Goal: Information Seeking & Learning: Learn about a topic

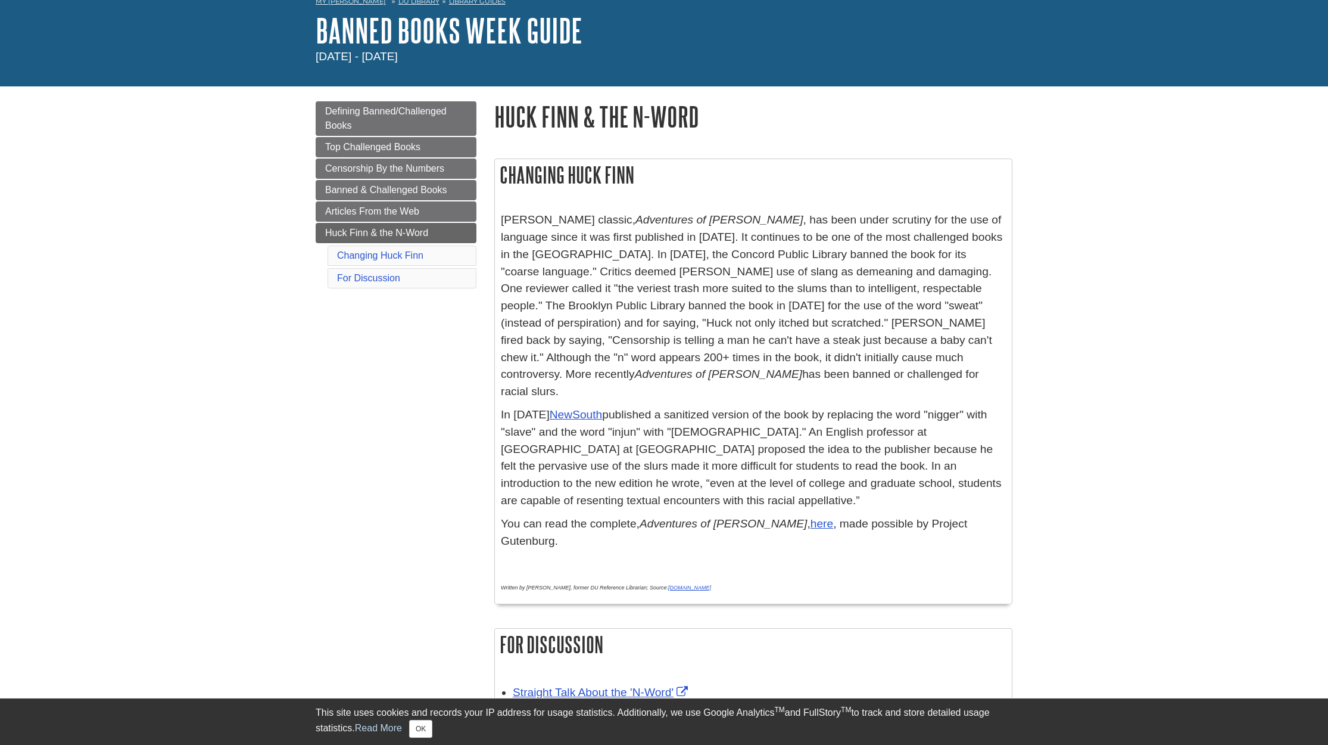
scroll to position [65, 0]
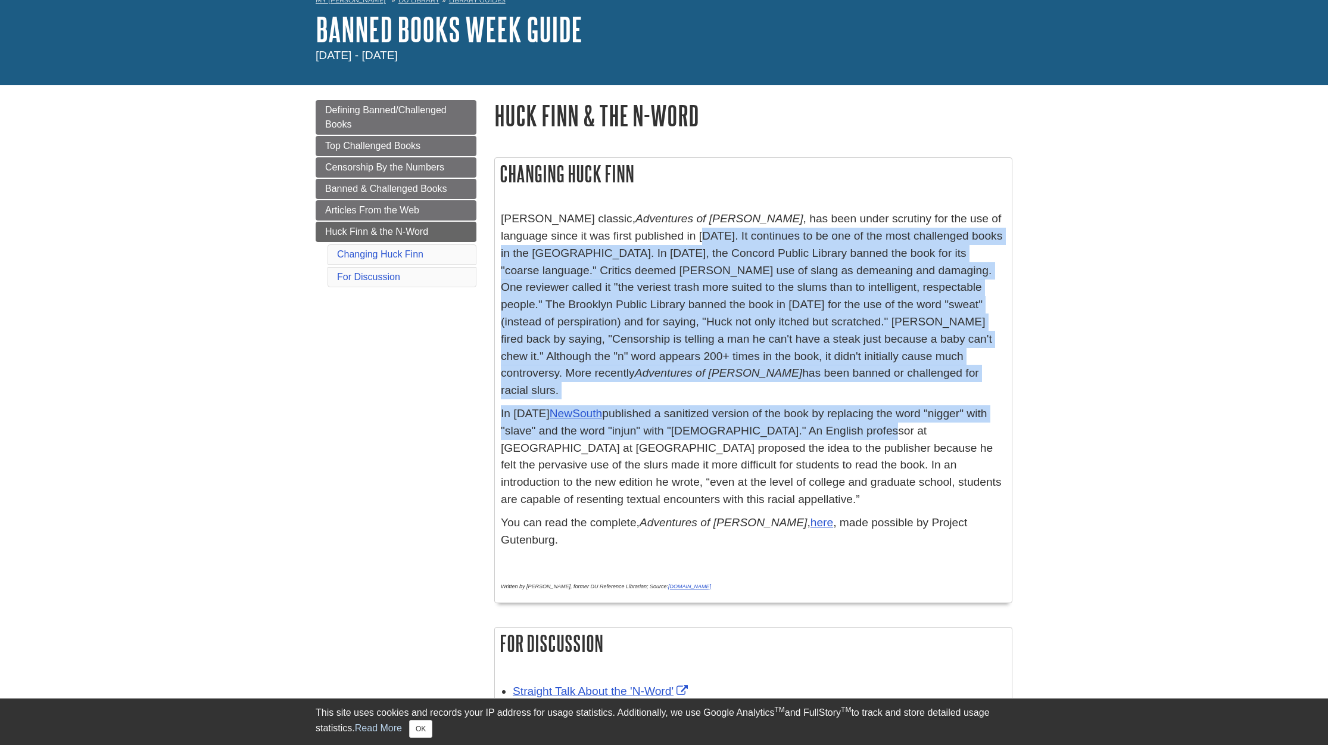
drag, startPoint x: 690, startPoint y: 232, endPoint x: 860, endPoint y: 415, distance: 249.9
click at [860, 415] on div "Mark Twain's classic, Adventures of Huckleberry Finn , has been under scrutiny …" at bounding box center [753, 403] width 505 height 386
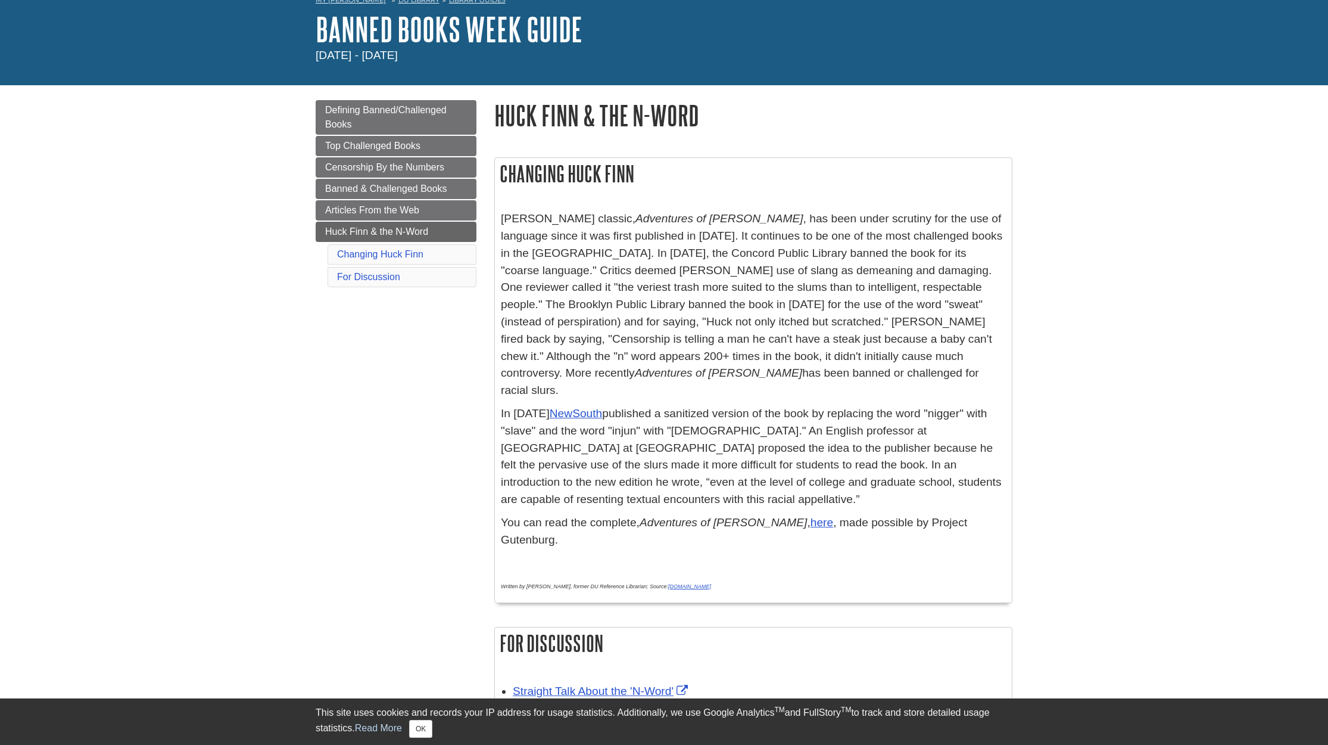
click at [874, 470] on p "In 2011 NewSouth published a sanitized version of the book by replacing the wor…" at bounding box center [753, 456] width 505 height 103
drag, startPoint x: 683, startPoint y: 235, endPoint x: 712, endPoint y: 231, distance: 29.5
click at [712, 230] on p "Mark Twain's classic, Adventures of Huckleberry Finn , has been under scrutiny …" at bounding box center [753, 304] width 505 height 189
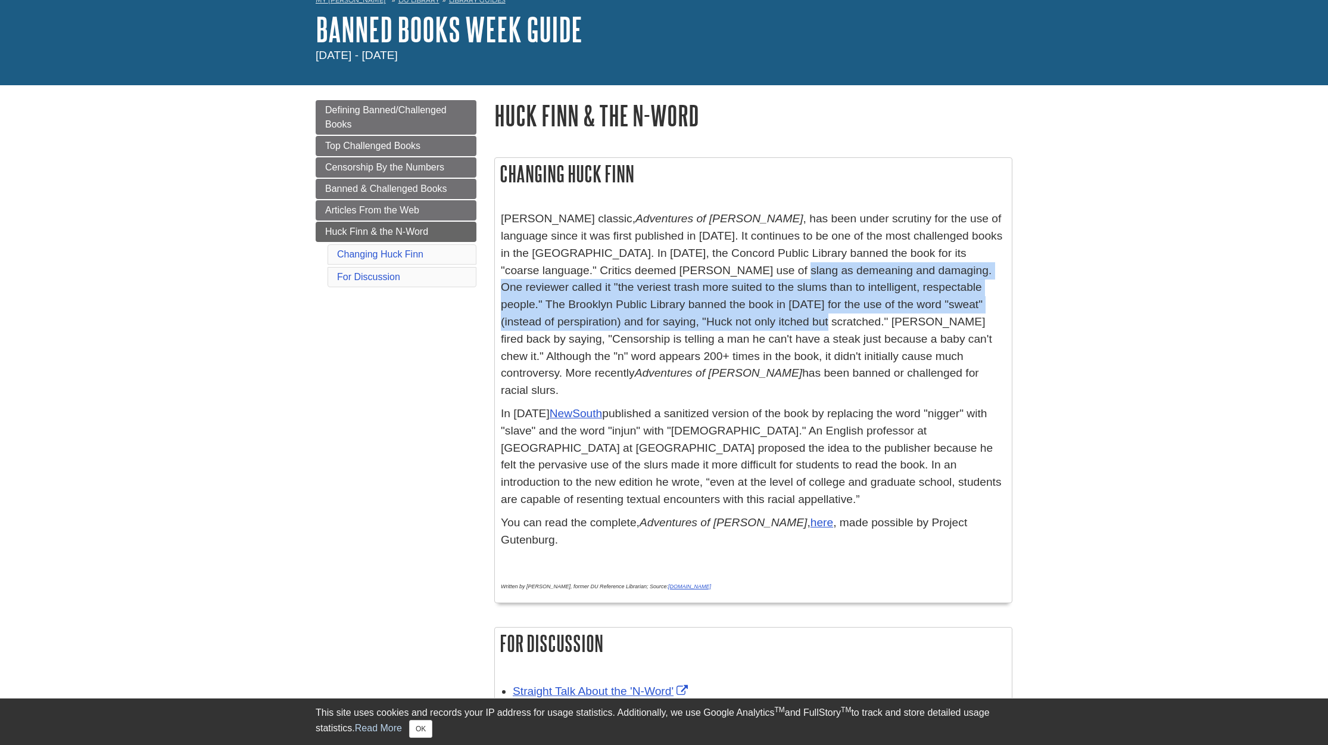
drag, startPoint x: 734, startPoint y: 273, endPoint x: 748, endPoint y: 323, distance: 51.7
click at [748, 323] on p "Mark Twain's classic, Adventures of Huckleberry Finn , has been under scrutiny …" at bounding box center [753, 304] width 505 height 189
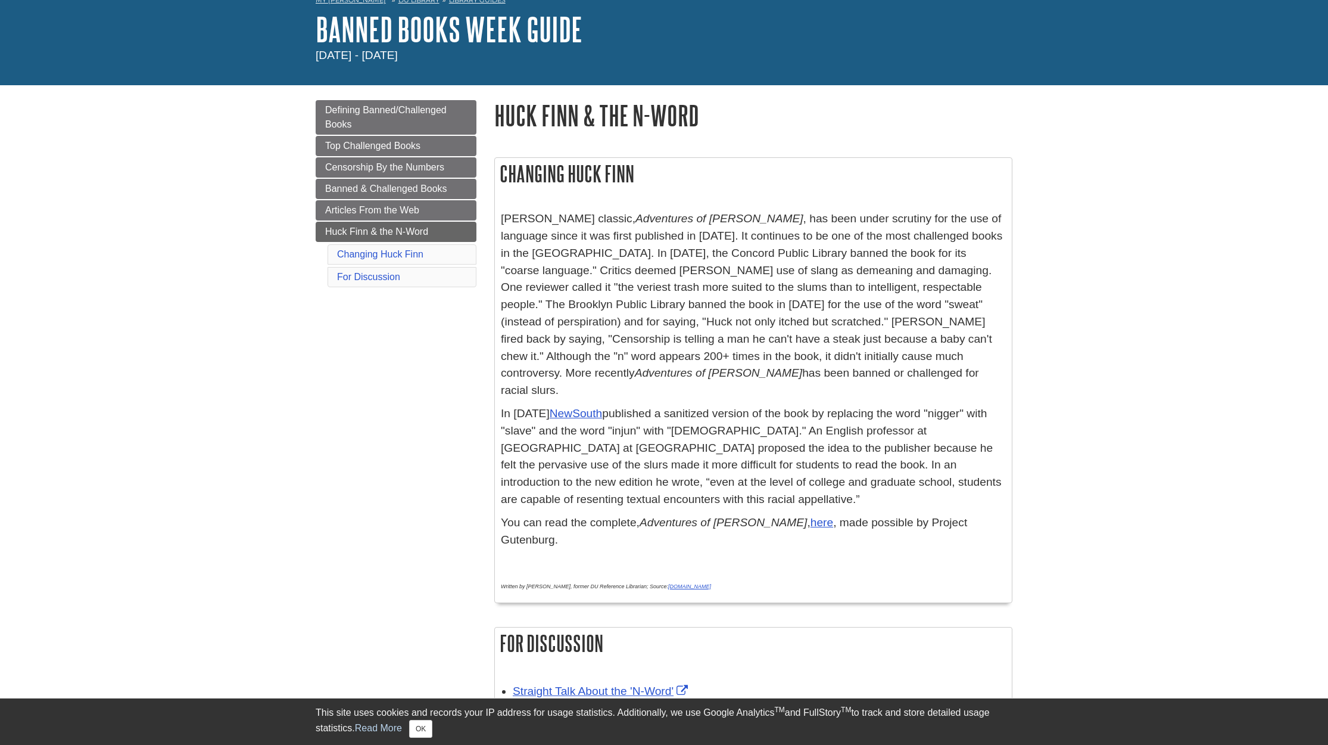
click at [748, 323] on p "Mark Twain's classic, Adventures of Huckleberry Finn , has been under scrutiny …" at bounding box center [753, 304] width 505 height 189
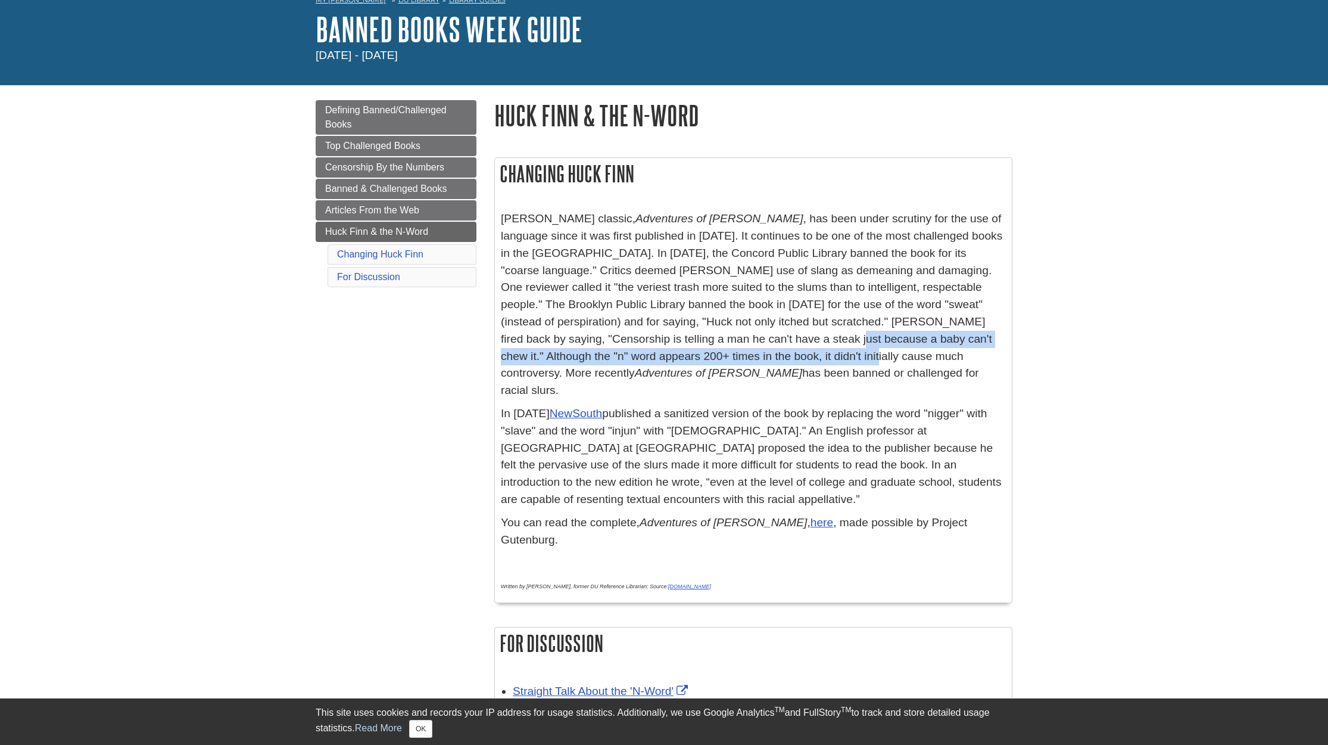
click at [773, 350] on p "Mark Twain's classic, Adventures of Huckleberry Finn , has been under scrutiny …" at bounding box center [753, 304] width 505 height 189
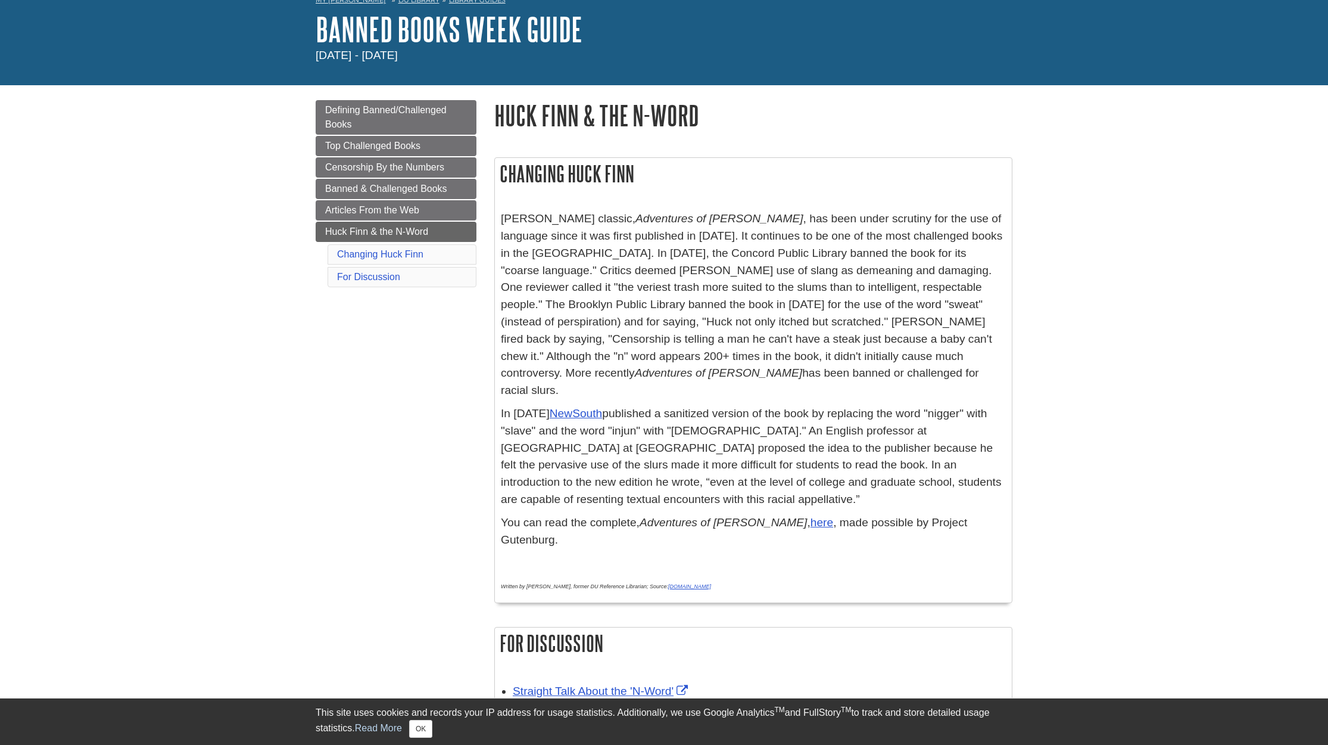
click at [774, 351] on p "Mark Twain's classic, Adventures of Huckleberry Finn , has been under scrutiny …" at bounding box center [753, 304] width 505 height 189
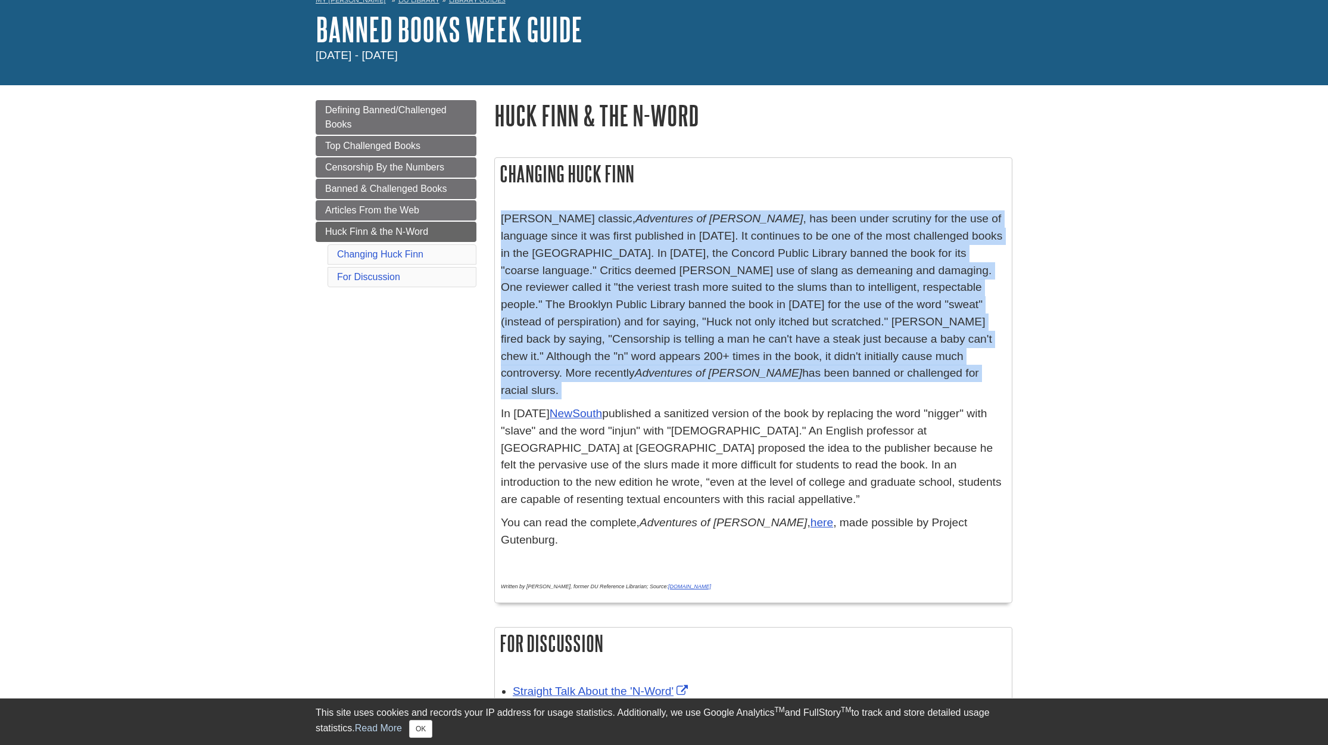
click at [774, 351] on p "Mark Twain's classic, Adventures of Huckleberry Finn , has been under scrutiny …" at bounding box center [753, 304] width 505 height 189
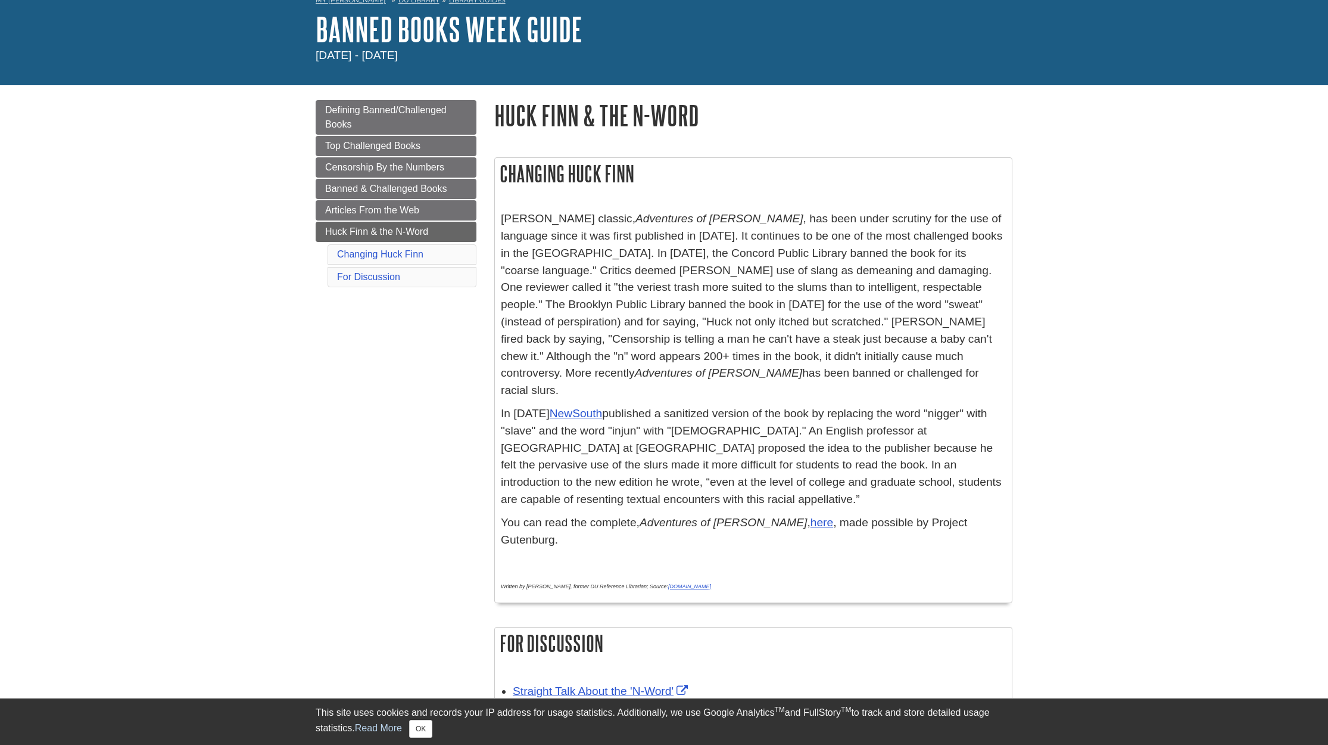
click at [745, 419] on p "In 2011 NewSouth published a sanitized version of the book by replacing the wor…" at bounding box center [753, 456] width 505 height 103
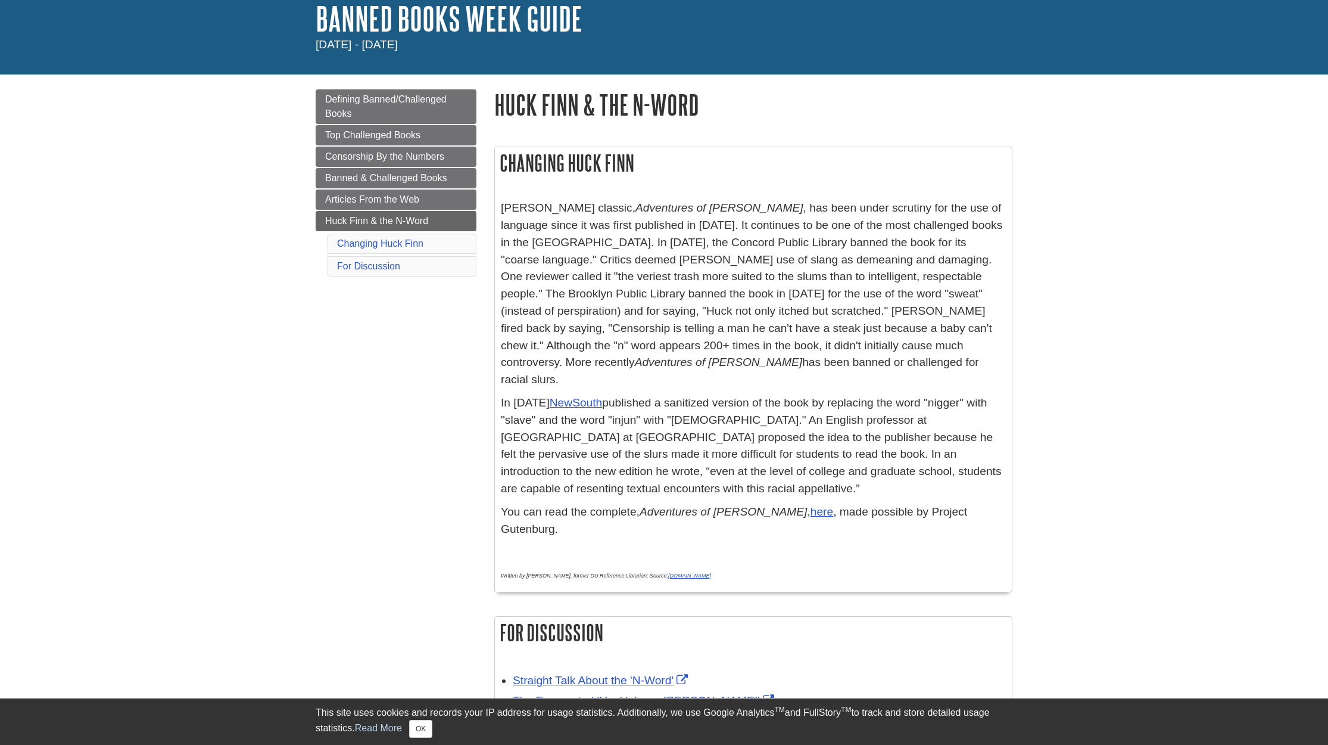
scroll to position [0, 0]
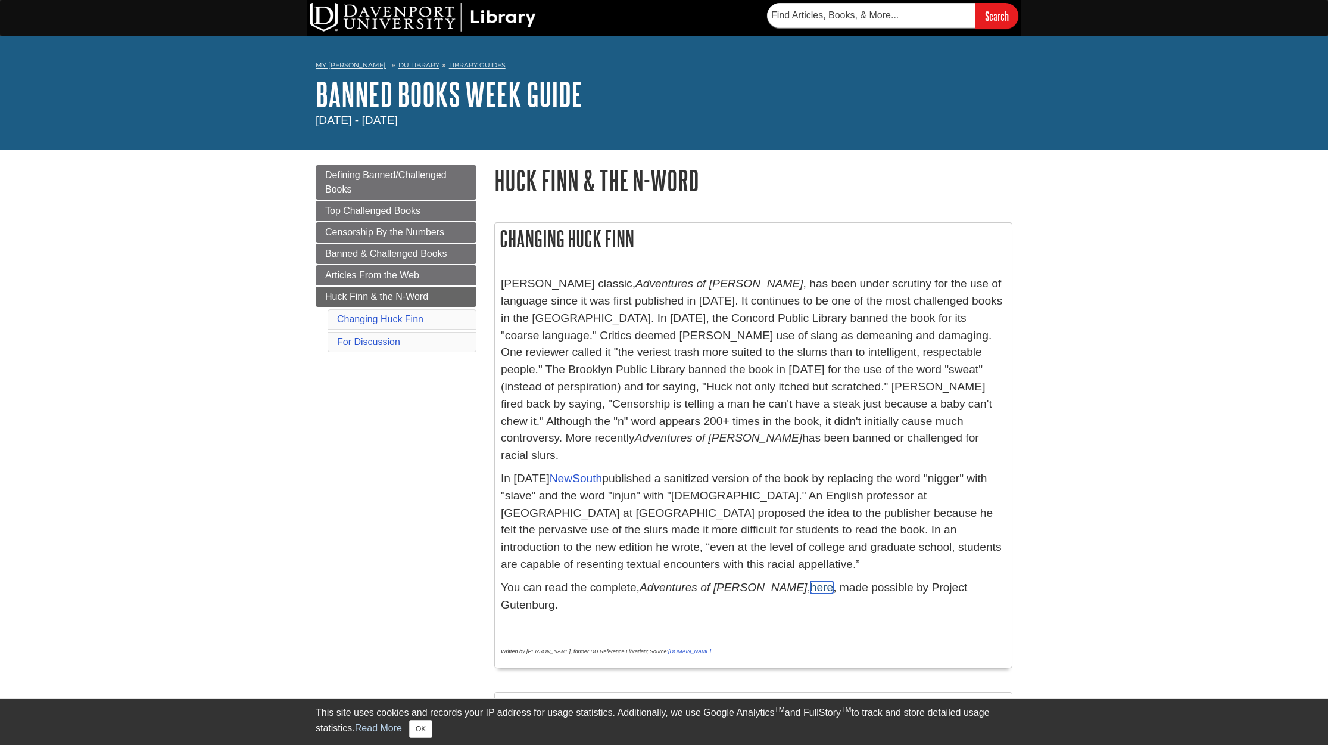
click at [817, 581] on link "here" at bounding box center [822, 587] width 23 height 13
click at [660, 282] on em "Adventures of [PERSON_NAME]" at bounding box center [720, 283] width 168 height 13
click at [109, 120] on div "My Davenport DU Library Library Guides Banned Books Week Guide Huck Finn & the …" at bounding box center [664, 93] width 1328 height 114
click at [420, 550] on div "Menu Defining Banned/Challenged Books Top Challenged Books Censorship By the Nu…" at bounding box center [664, 611] width 715 height 923
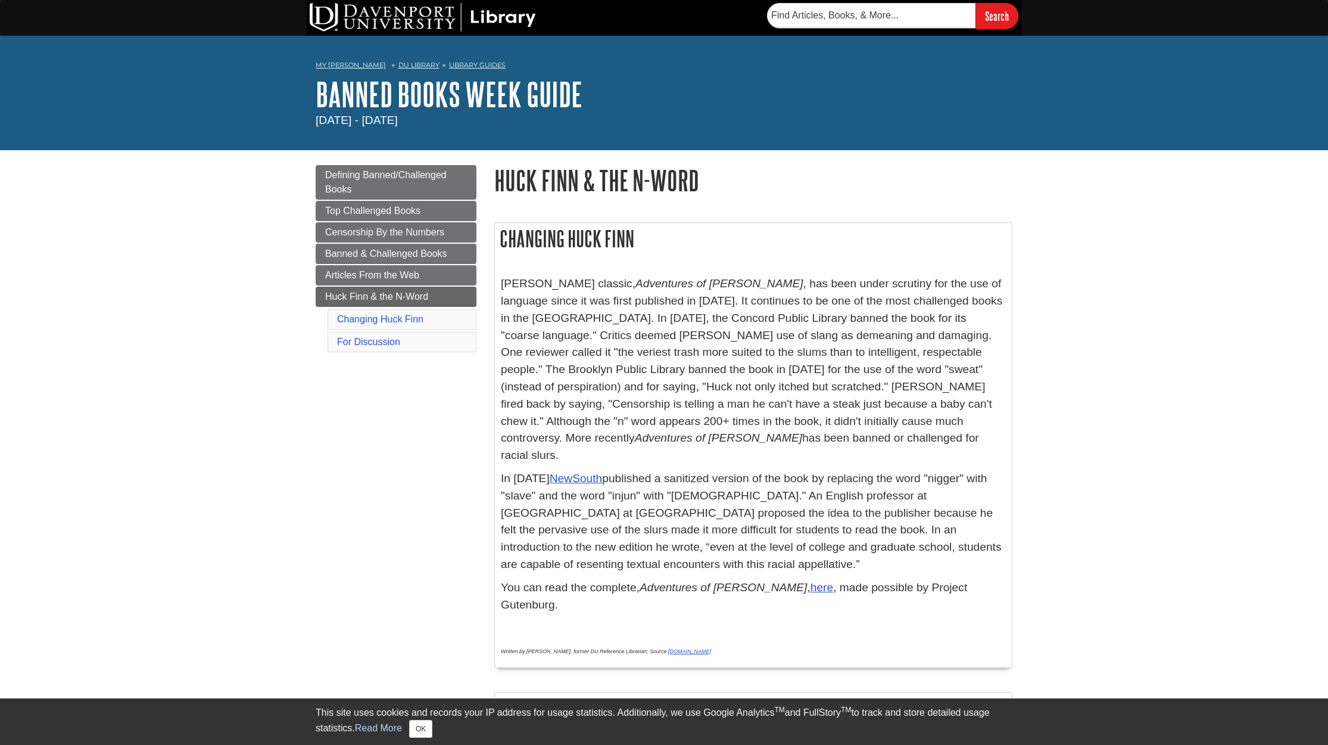
click at [360, 507] on div "Menu Defining Banned/Challenged Books Top Challenged Books Censorship By the Nu…" at bounding box center [664, 611] width 715 height 923
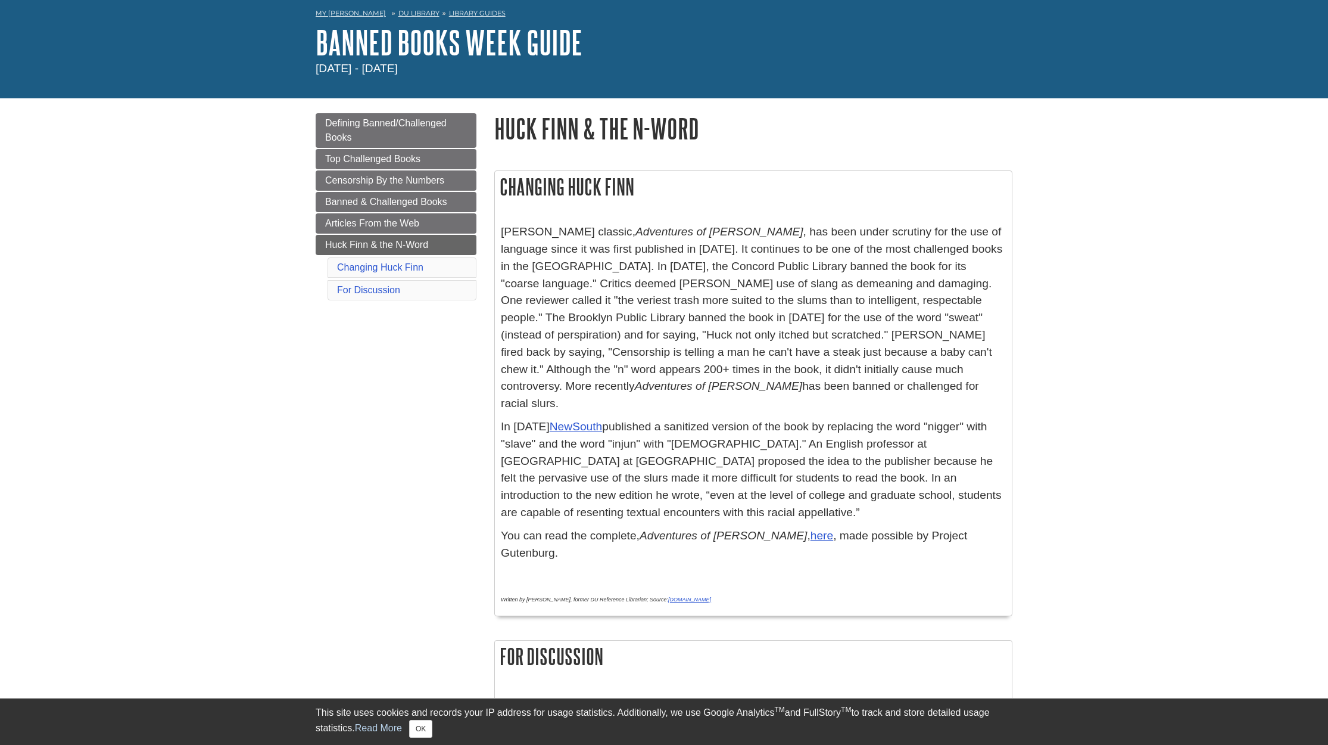
drag, startPoint x: 108, startPoint y: 475, endPoint x: 107, endPoint y: 483, distance: 7.9
click at [108, 482] on body "Library Chat This site uses cookies and records your IP address for usage stati…" at bounding box center [664, 644] width 1328 height 1392
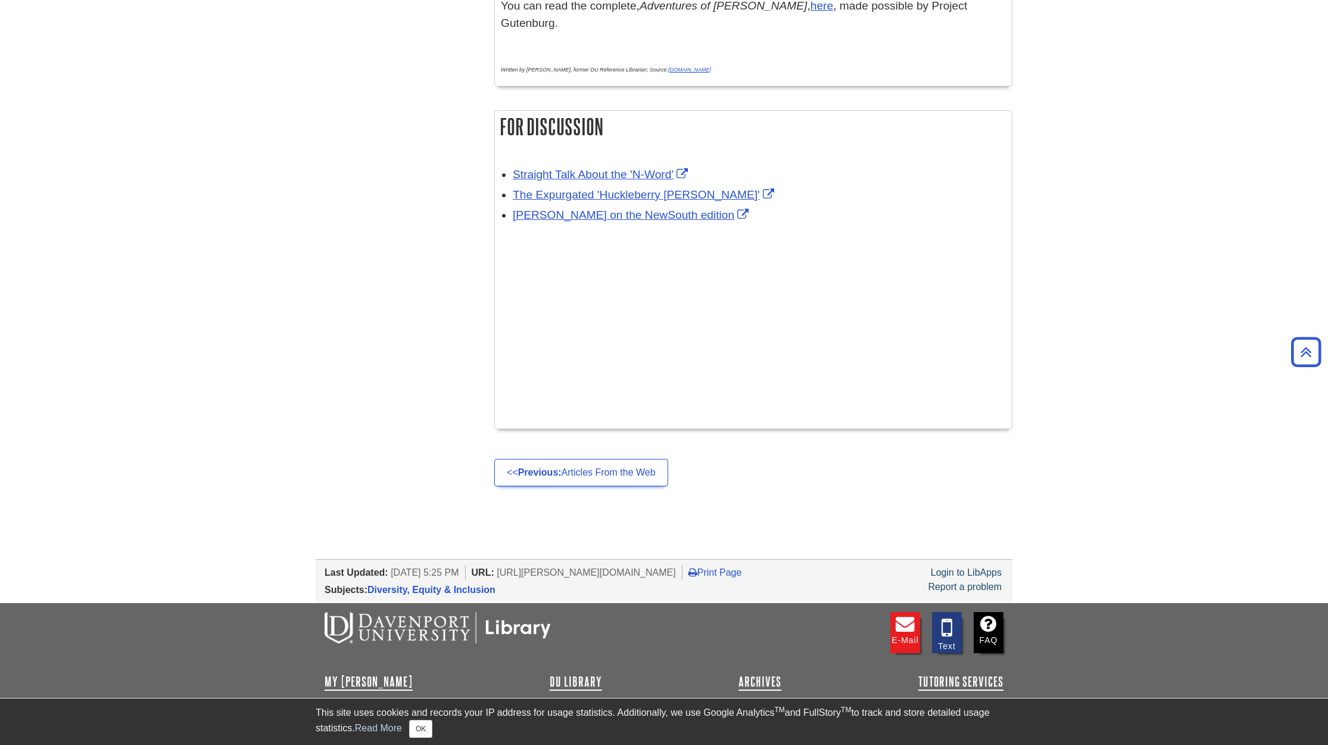
scroll to position [297, 0]
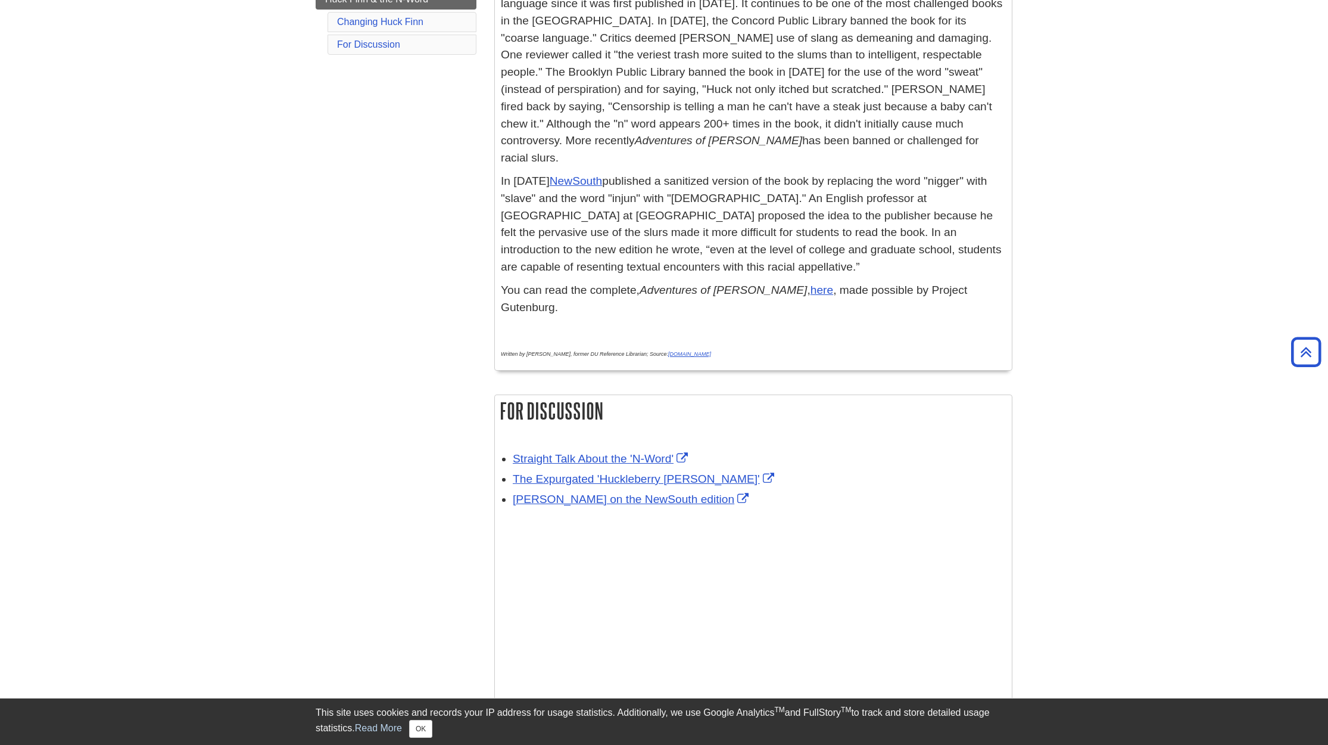
click at [127, 523] on body "Library Chat This site uses cookies and records your IP address for usage stati…" at bounding box center [664, 399] width 1328 height 1392
click at [824, 284] on link "here" at bounding box center [822, 290] width 23 height 13
